Goal: Ask a question

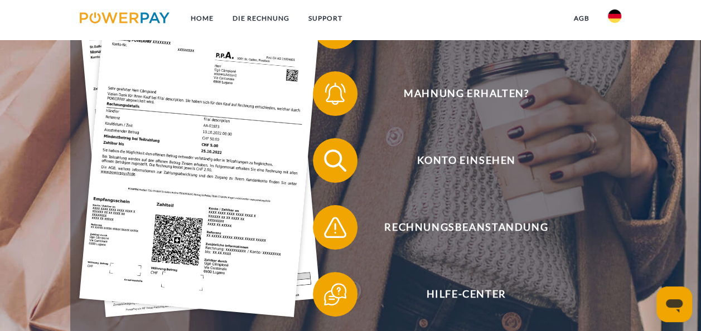
scroll to position [240, 0]
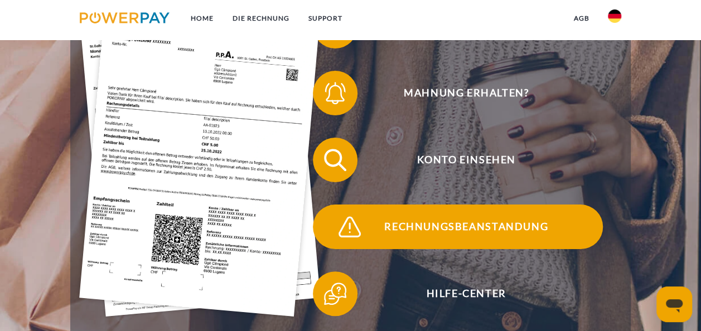
click at [521, 239] on span "Rechnungsbeanstandung" at bounding box center [466, 227] width 273 height 45
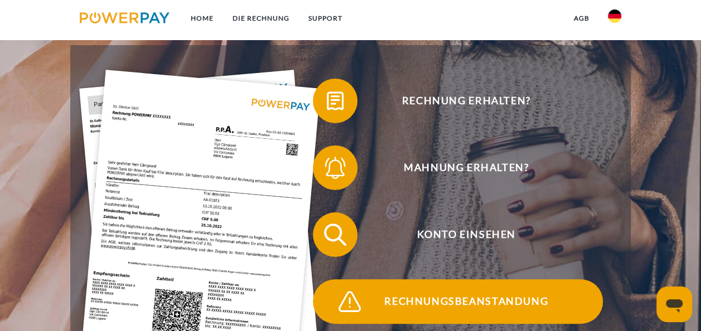
scroll to position [161, 0]
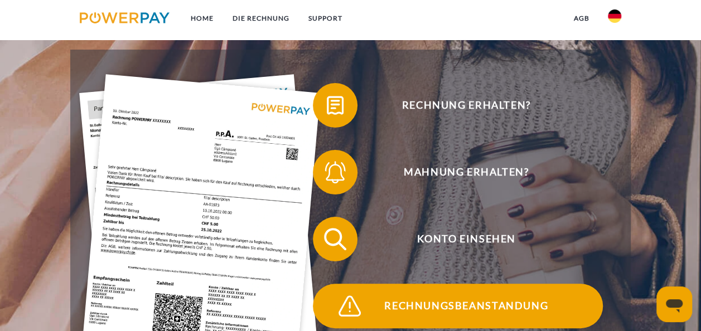
click at [496, 169] on span "Mahnung erhalten?" at bounding box center [466, 172] width 273 height 45
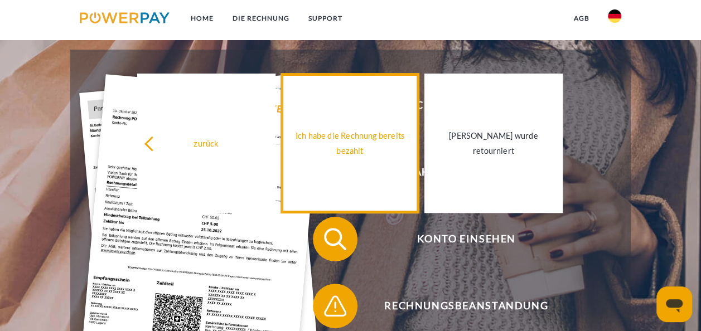
click at [369, 147] on div "Ich habe die Rechnung bereits bezahlt" at bounding box center [350, 143] width 124 height 30
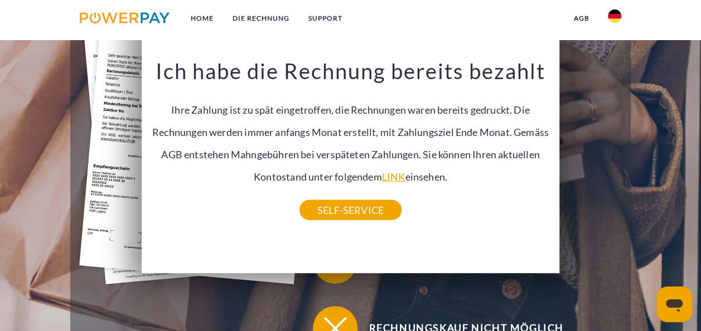
scroll to position [273, 0]
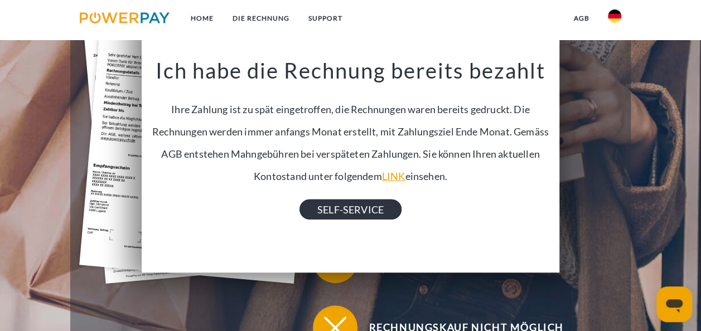
click at [380, 214] on link "SELF-SERVICE" at bounding box center [351, 210] width 102 height 20
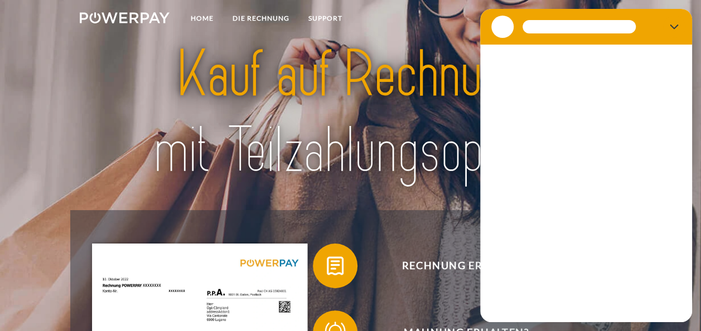
click at [608, 197] on div "Konversation wird geladen" at bounding box center [586, 184] width 212 height 278
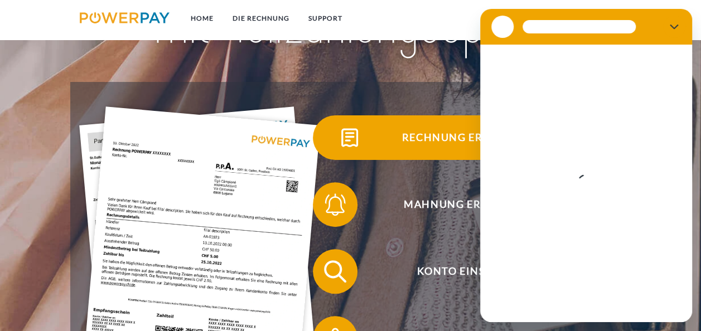
click at [426, 121] on span "Rechnung erhalten?" at bounding box center [466, 137] width 273 height 45
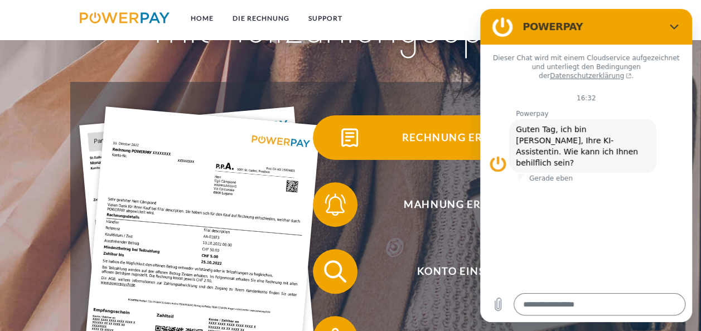
scroll to position [129, 0]
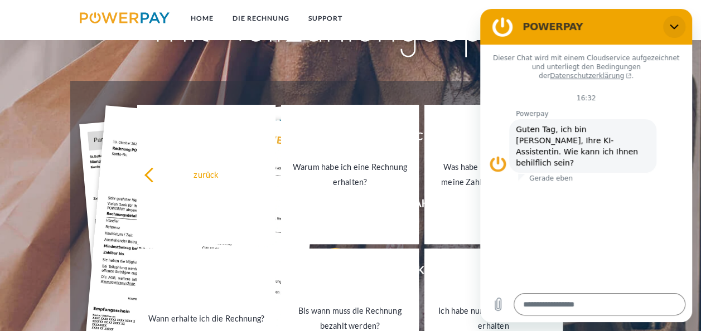
click at [674, 27] on icon "Schließen" at bounding box center [674, 26] width 9 height 9
type textarea "*"
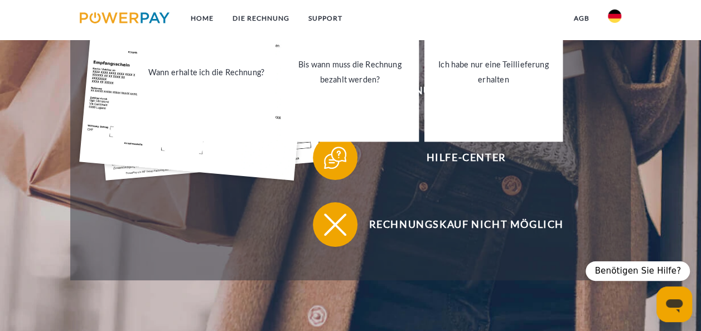
scroll to position [365, 0]
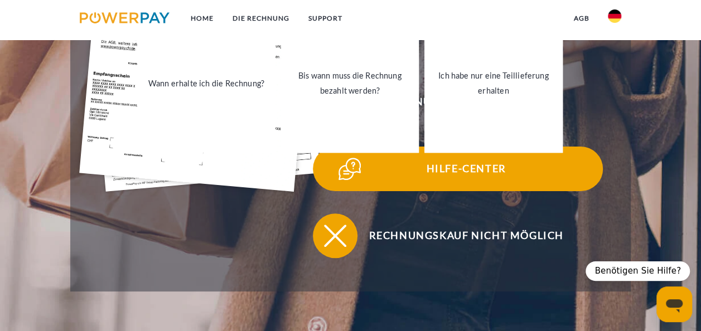
click at [445, 169] on span "Hilfe-Center" at bounding box center [466, 169] width 273 height 45
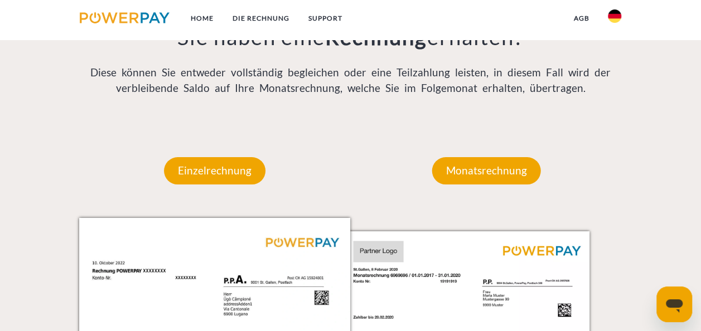
scroll to position [859, 0]
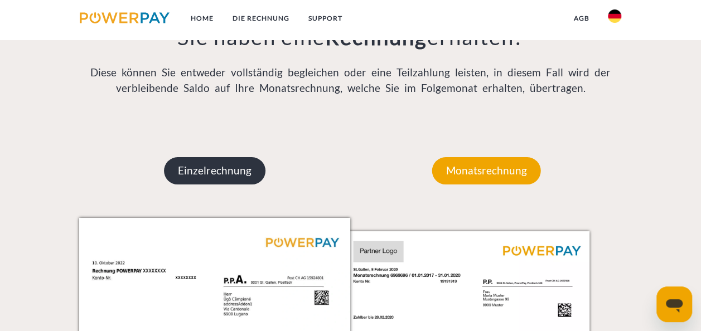
click at [192, 179] on p "Einzelrechnung" at bounding box center [215, 170] width 102 height 27
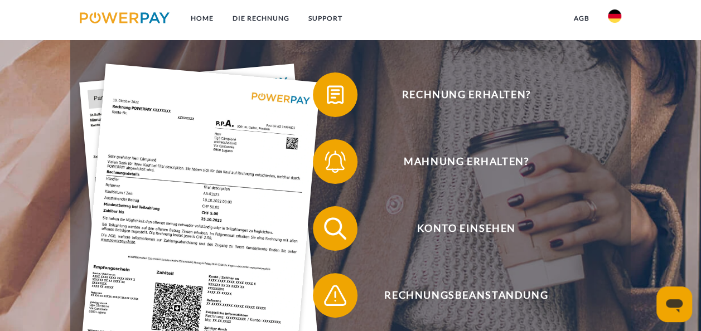
scroll to position [0, 0]
